Goal: Task Accomplishment & Management: Use online tool/utility

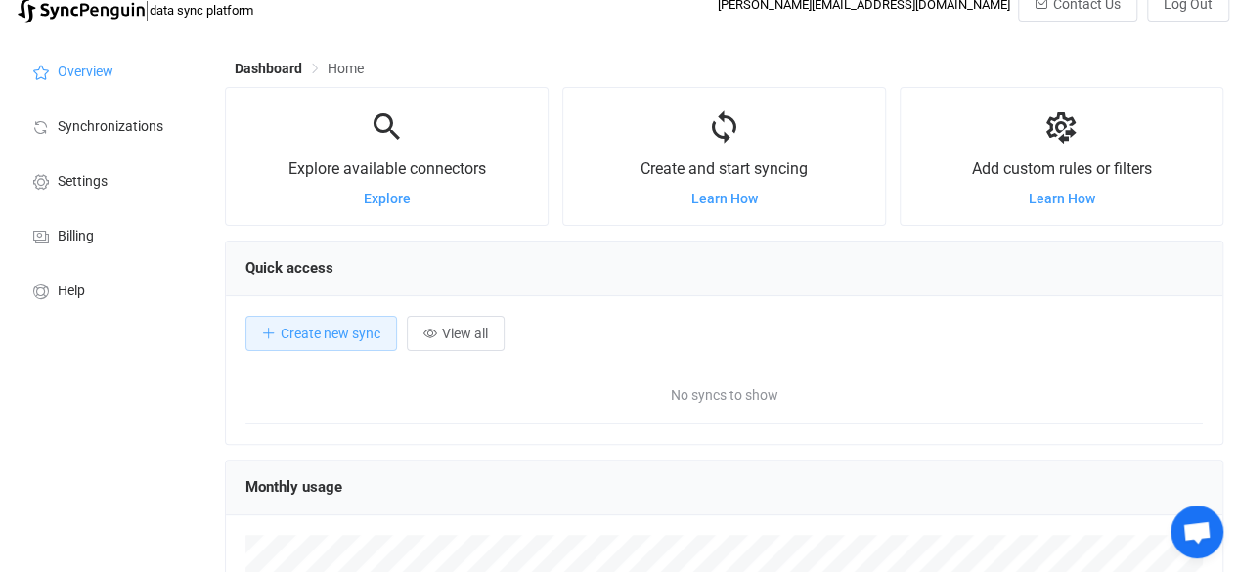
scroll to position [48, 0]
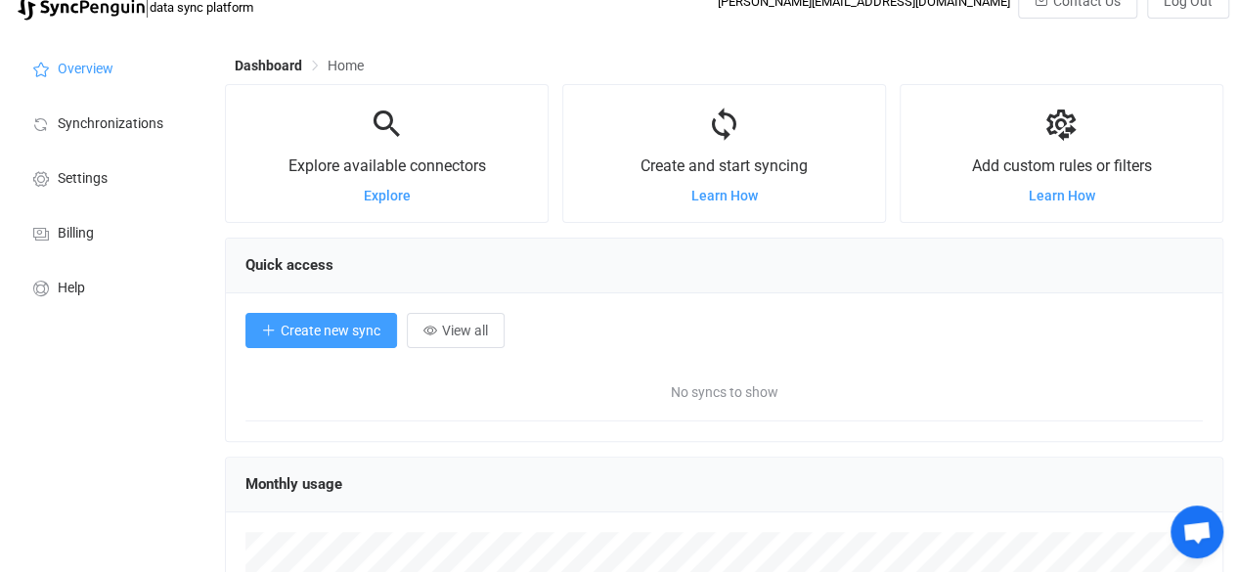
click at [362, 333] on span "Create new sync" at bounding box center [331, 331] width 100 height 16
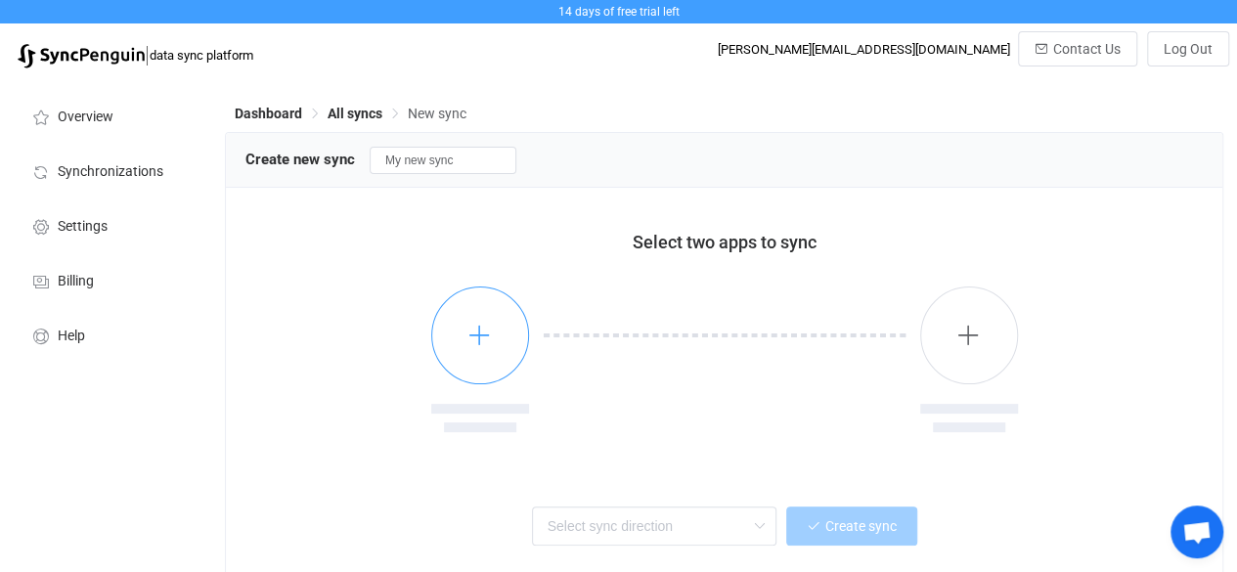
click at [477, 334] on icon "button" at bounding box center [479, 335] width 24 height 24
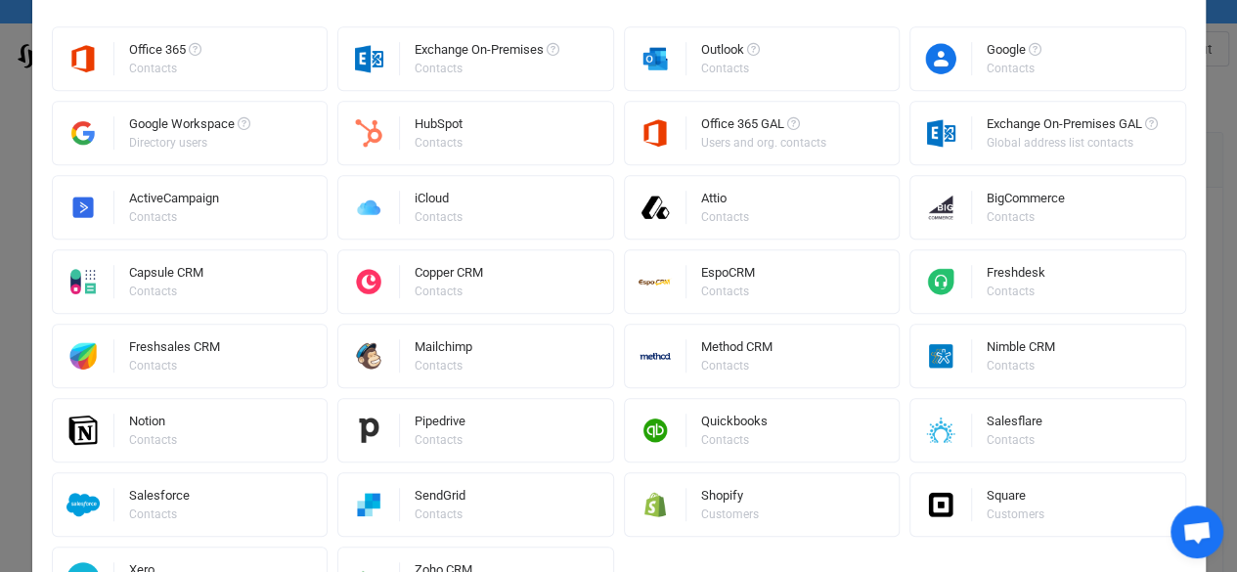
scroll to position [485, 0]
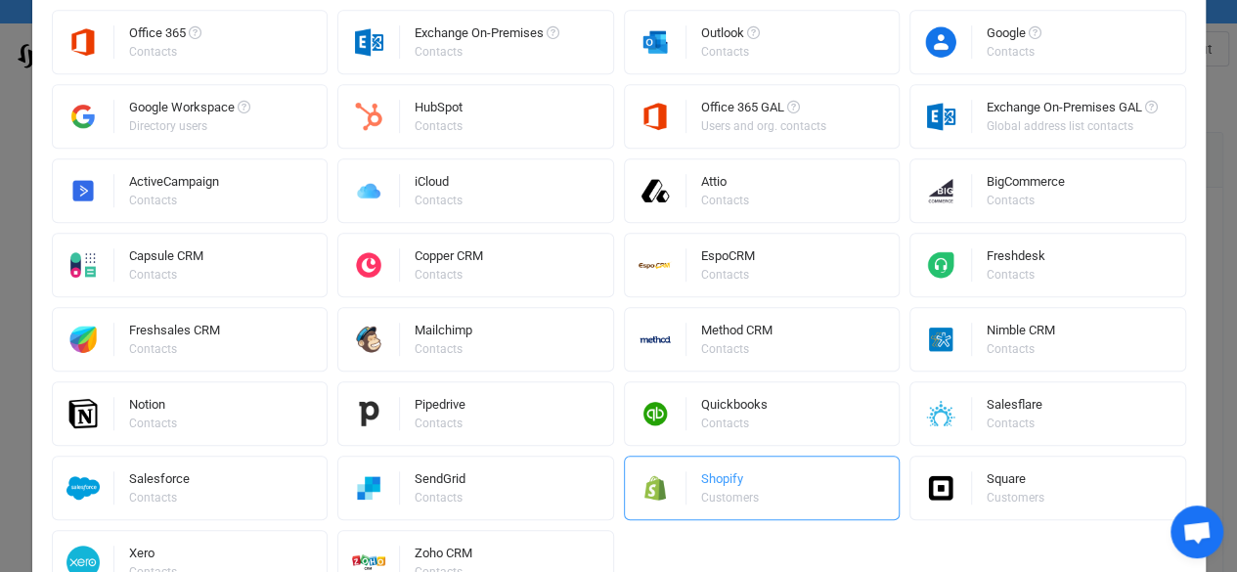
click at [732, 470] on div "Shopify Customers" at bounding box center [731, 487] width 61 height 51
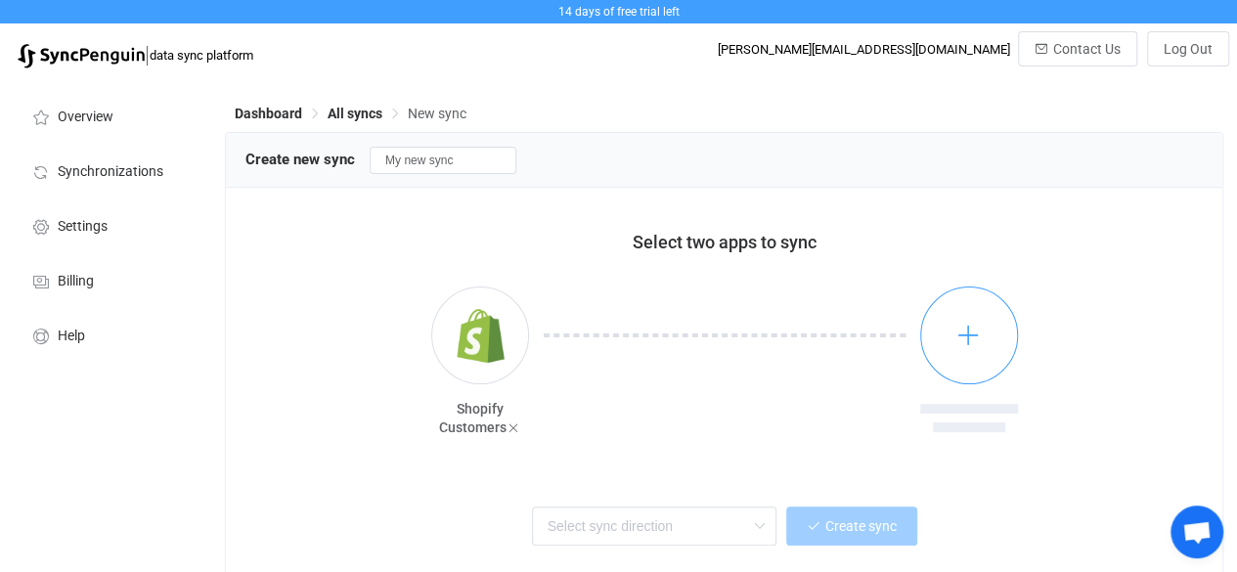
click at [1001, 318] on button "button" at bounding box center [969, 335] width 98 height 98
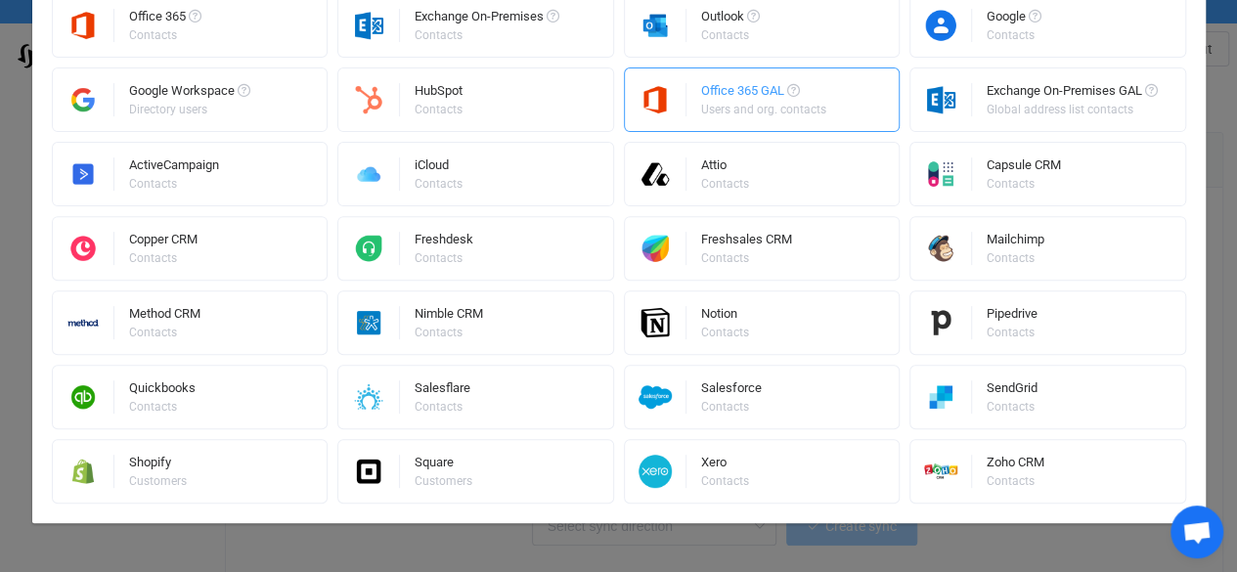
scroll to position [22, 0]
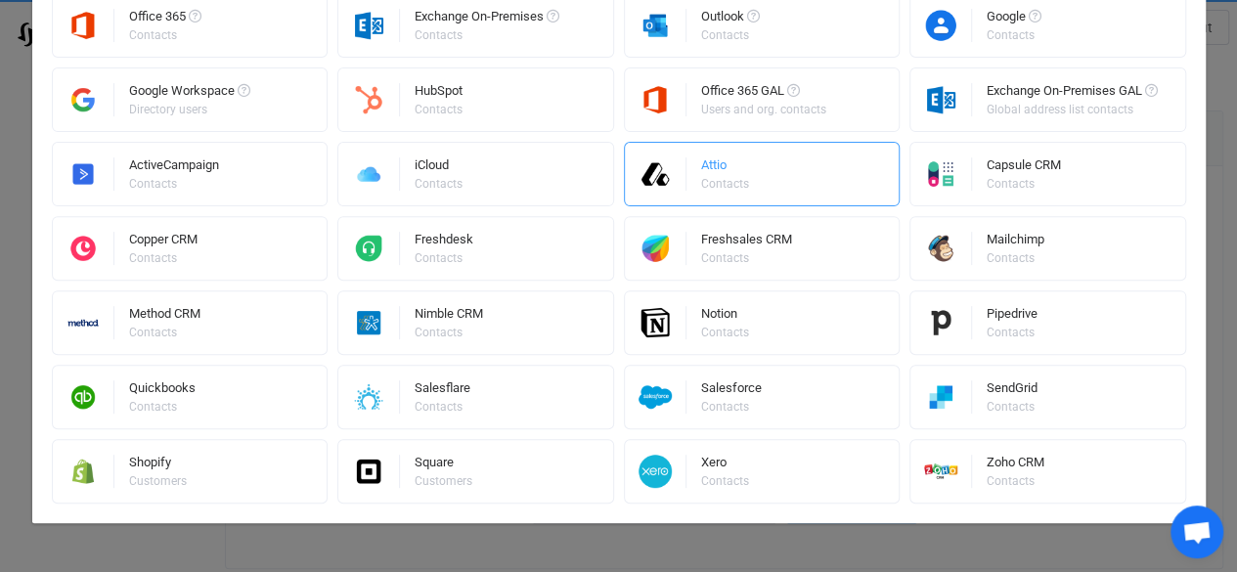
click at [734, 197] on div "Attio Contacts" at bounding box center [726, 174] width 51 height 51
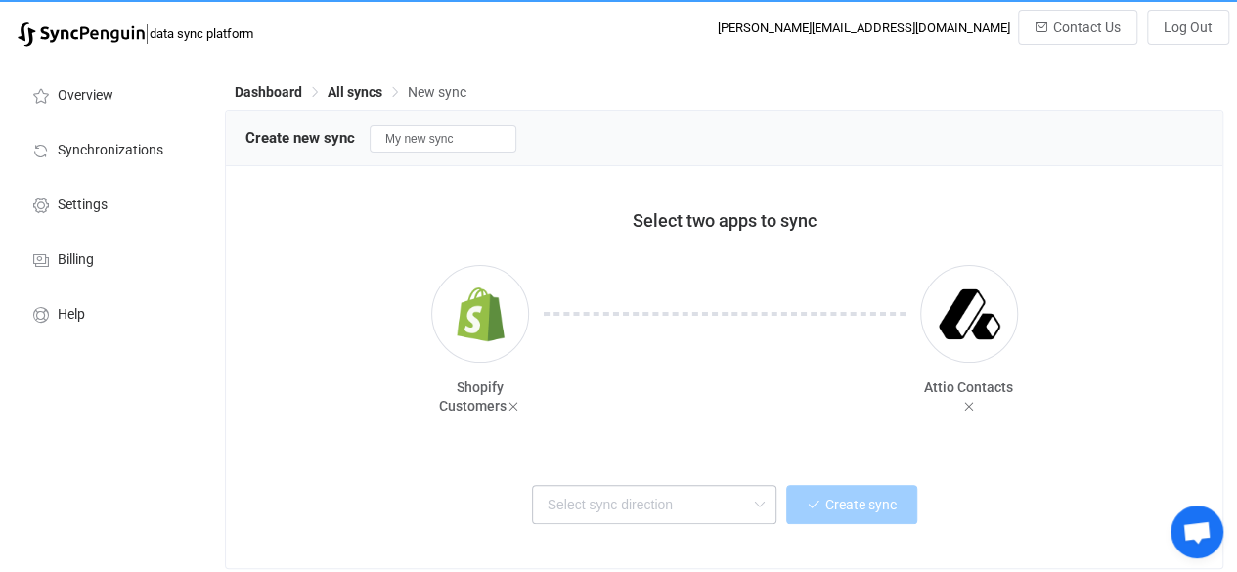
click at [750, 503] on icon at bounding box center [759, 504] width 24 height 39
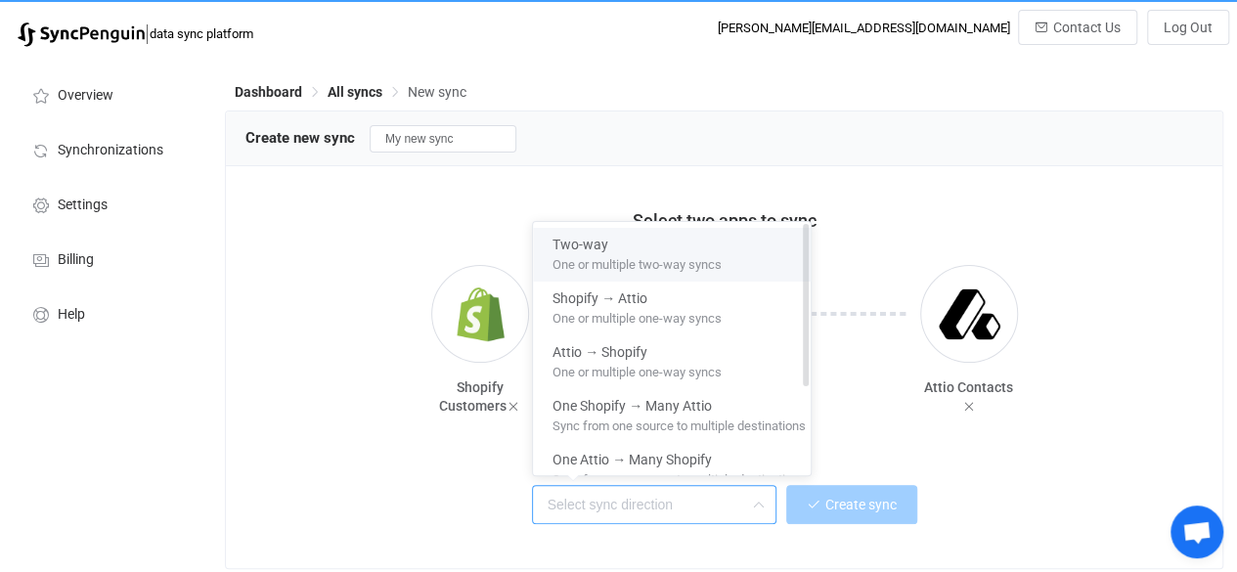
click at [675, 274] on li "Two-way One or multiple two-way syncs" at bounding box center [679, 255] width 292 height 54
type input "Two-way"
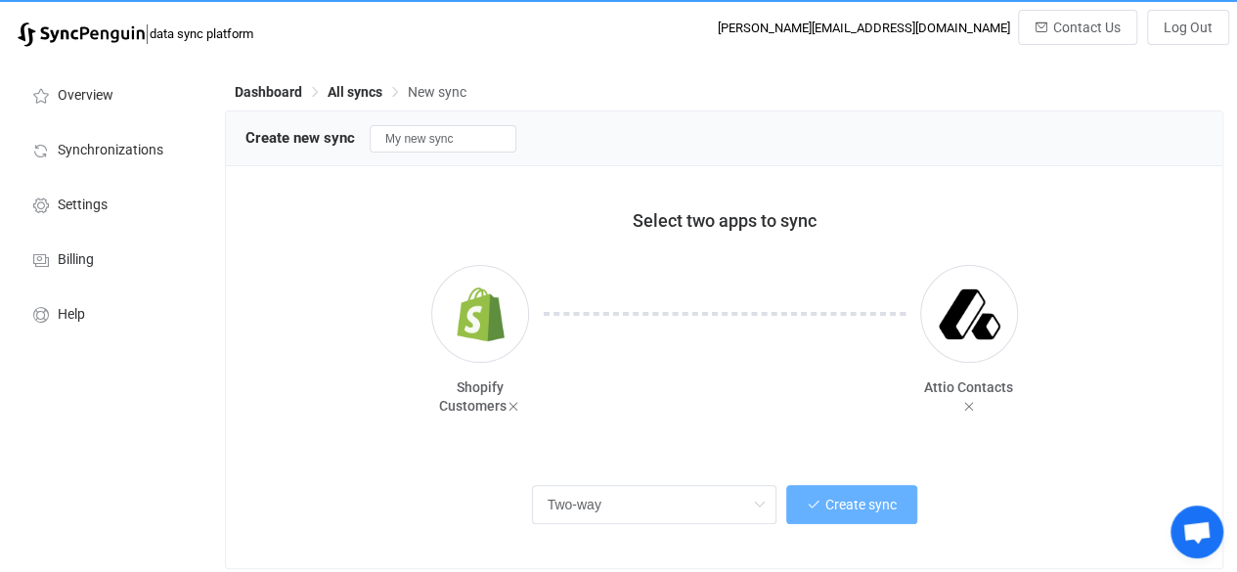
click at [821, 511] on button "Create sync" at bounding box center [851, 504] width 131 height 39
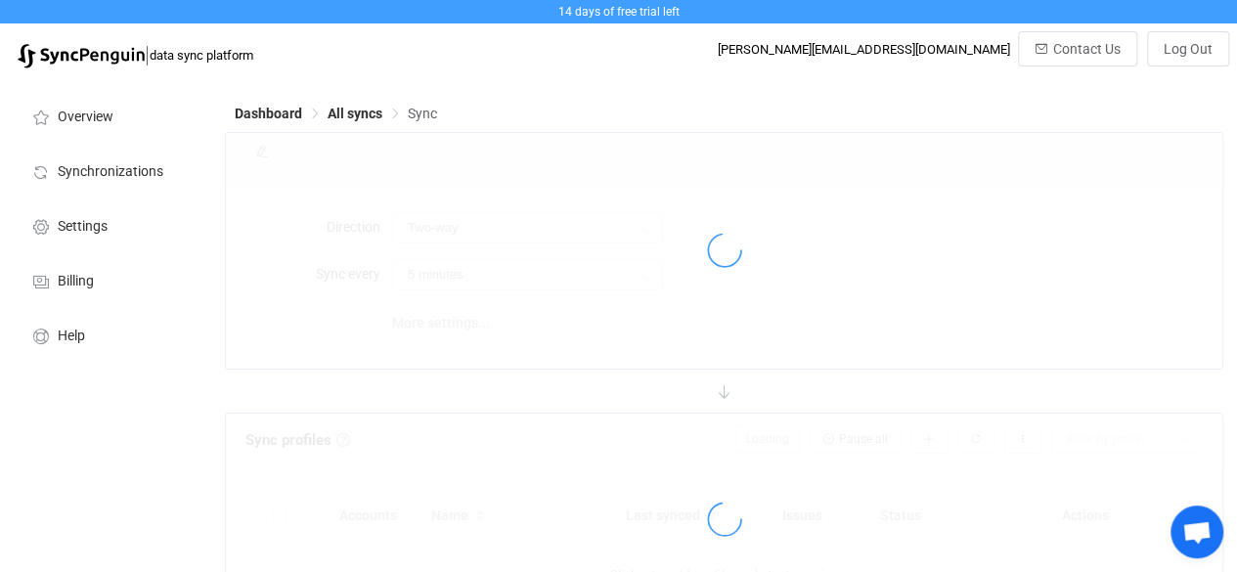
type input "15 minutes"
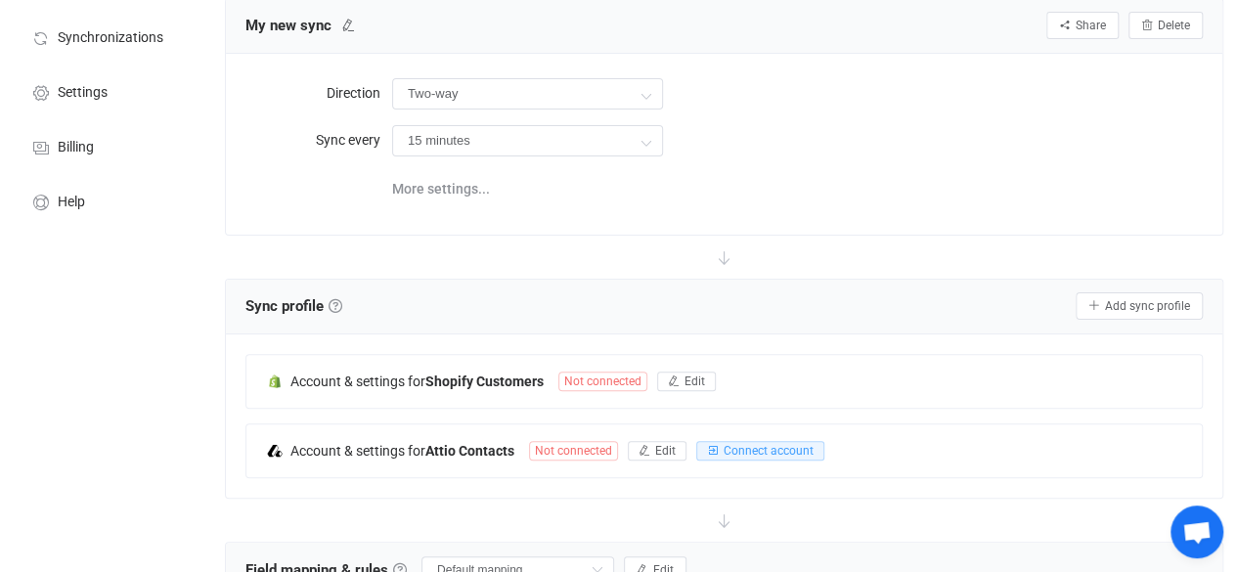
scroll to position [137, 0]
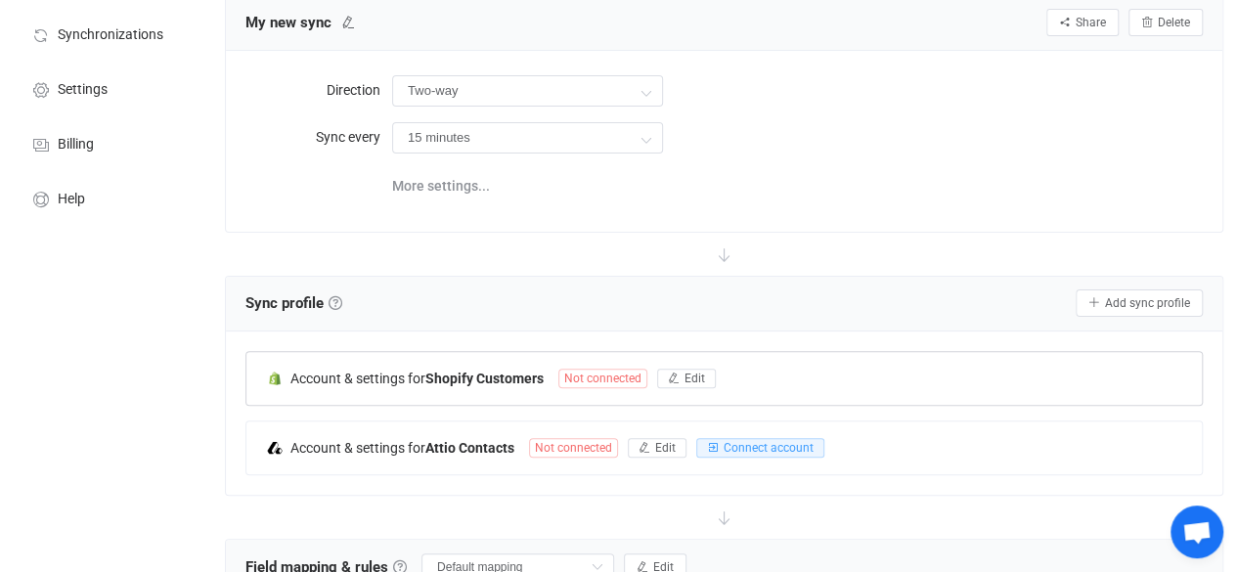
click at [627, 369] on span "Not connected" at bounding box center [602, 379] width 89 height 20
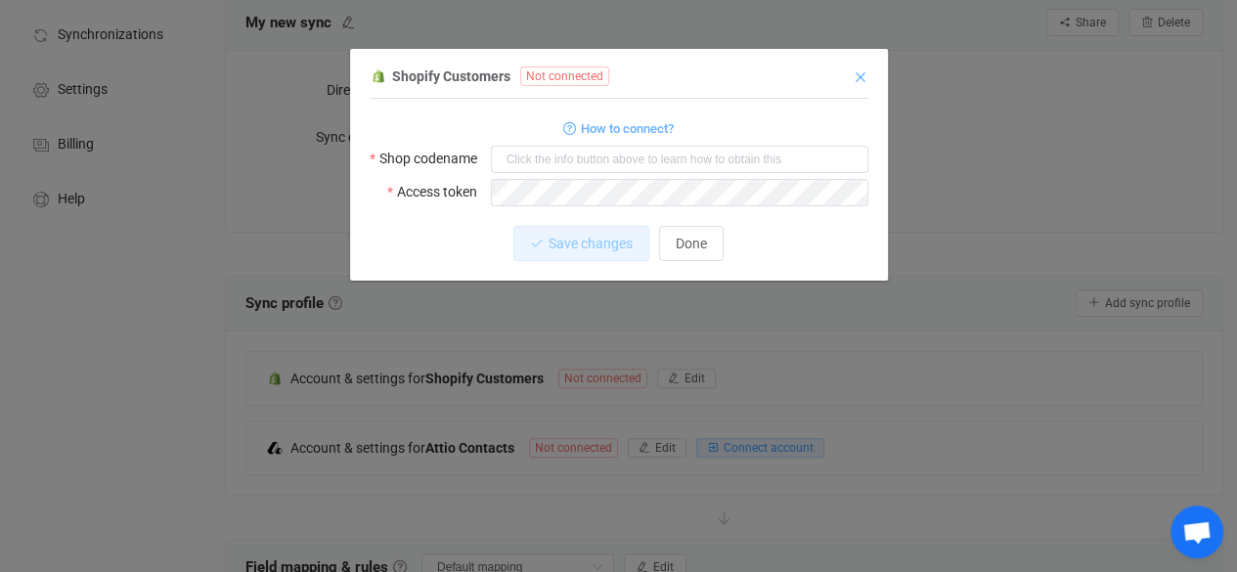
click at [854, 75] on icon "Close" at bounding box center [860, 77] width 16 height 16
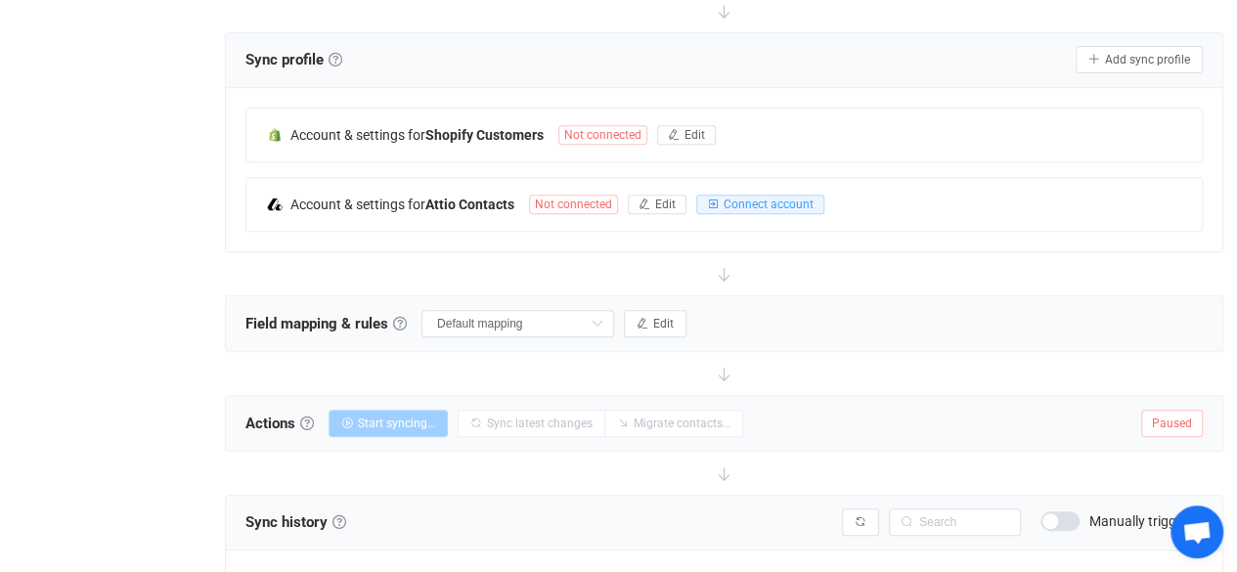
scroll to position [379, 0]
click at [594, 198] on span "Not connected" at bounding box center [573, 206] width 89 height 20
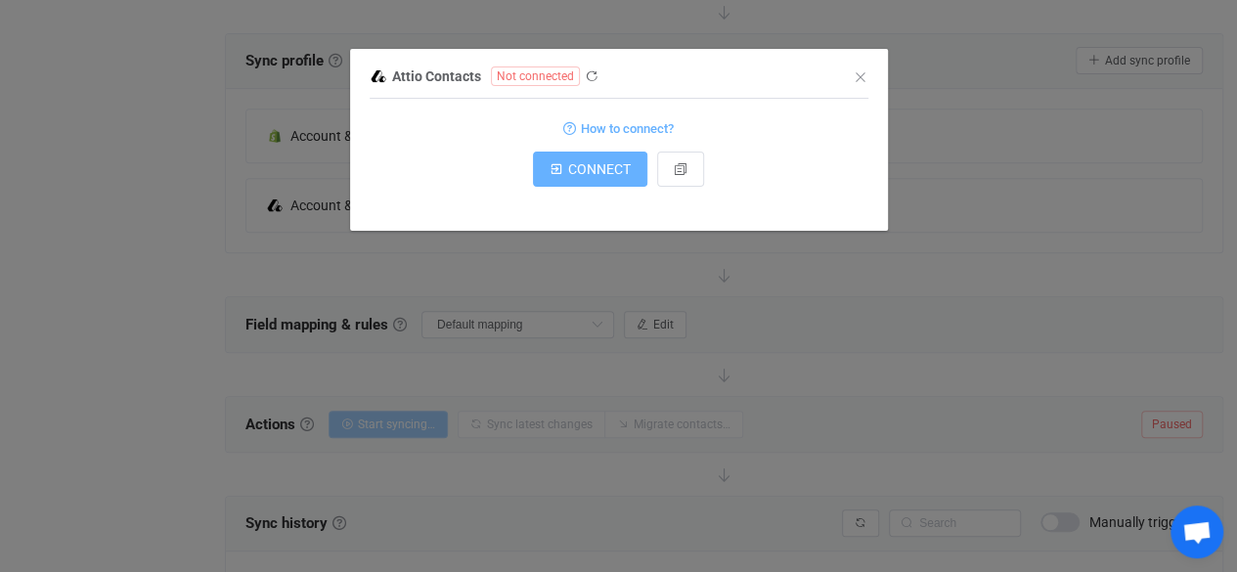
click at [611, 181] on button "CONNECT" at bounding box center [590, 169] width 114 height 35
